Goal: Information Seeking & Learning: Learn about a topic

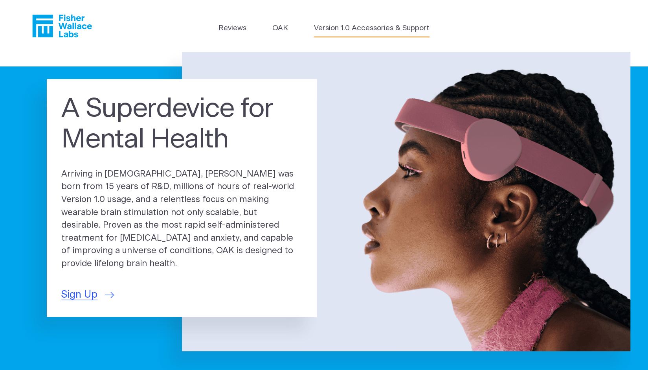
click at [347, 28] on link "Version 1.0 Accessories & Support" at bounding box center [372, 28] width 116 height 11
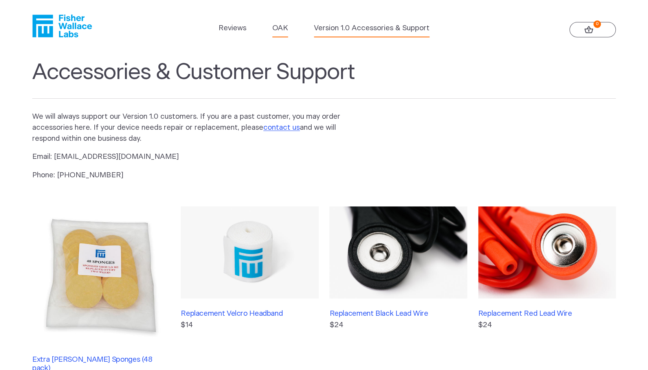
click at [280, 33] on link "OAK" at bounding box center [280, 28] width 16 height 11
